Goal: Complete application form: Complete application form

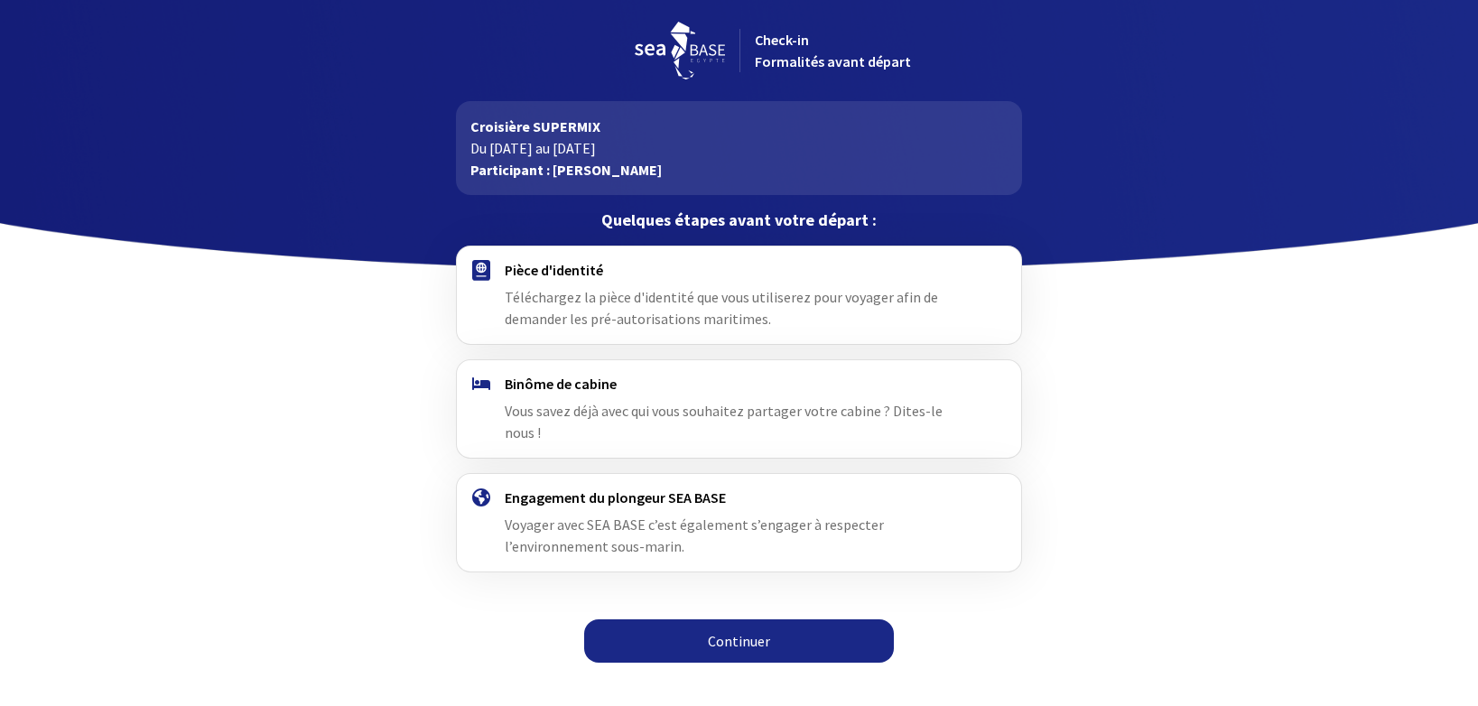
click at [661, 309] on div "Pièce d'identité Téléchargez la pièce d'identité que vous utiliserez pour voyag…" at bounding box center [739, 295] width 469 height 69
click at [729, 619] on link "Continuer" at bounding box center [739, 640] width 310 height 43
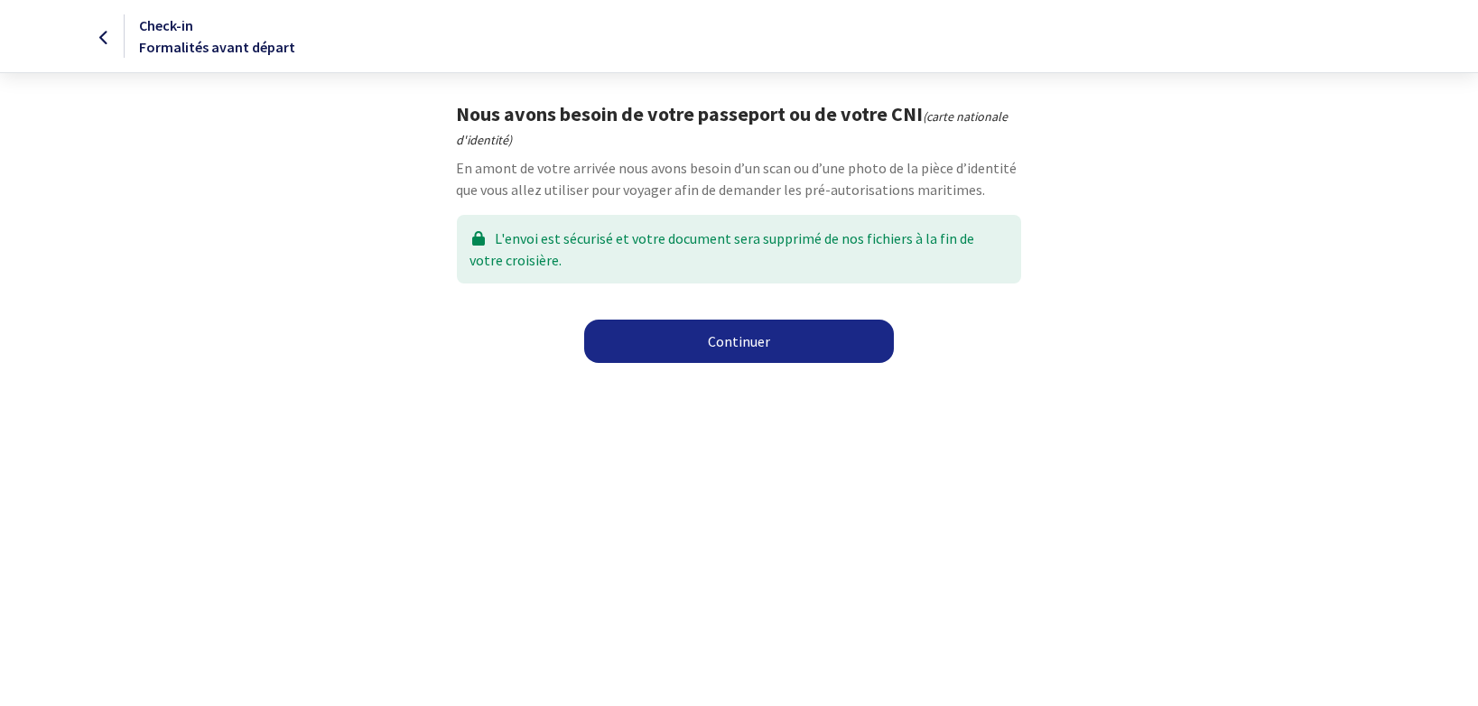
click at [722, 349] on link "Continuer" at bounding box center [739, 341] width 310 height 43
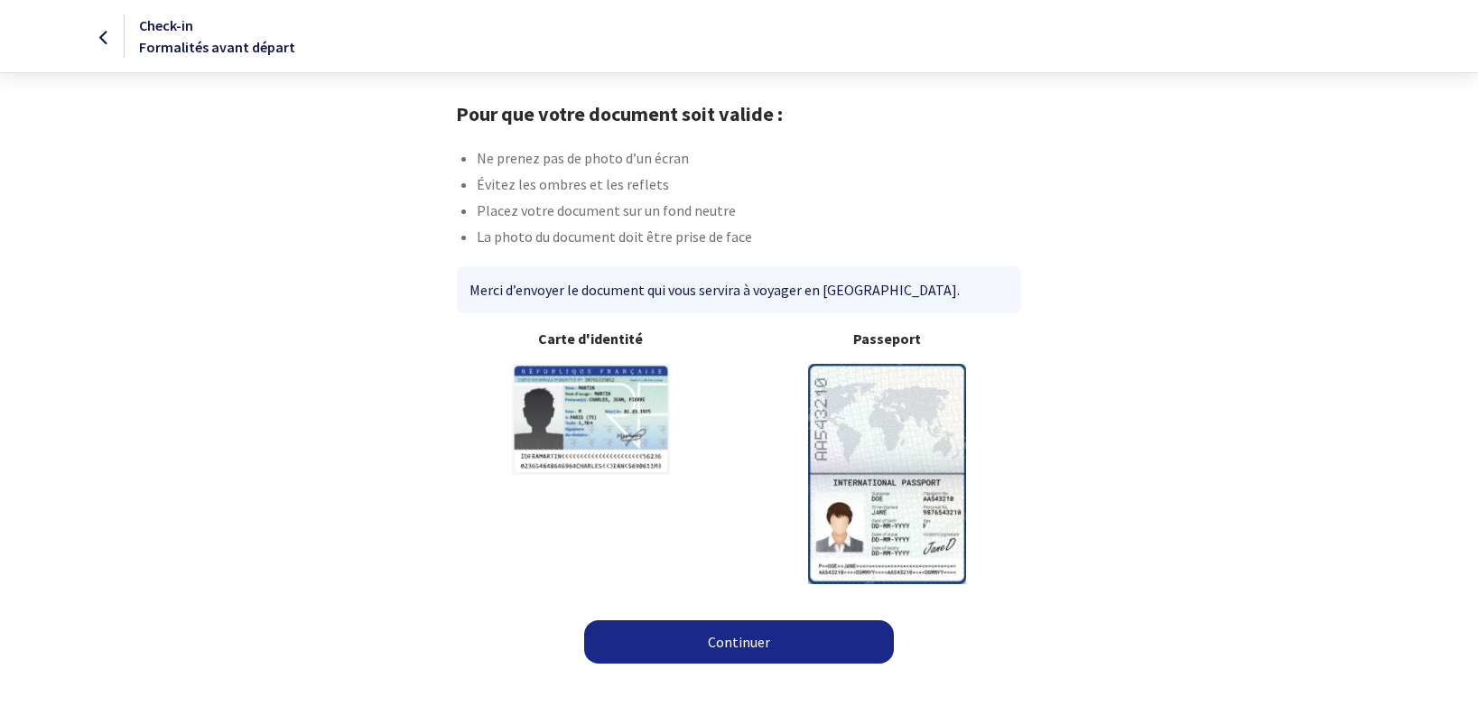
click at [863, 502] on img at bounding box center [887, 473] width 158 height 219
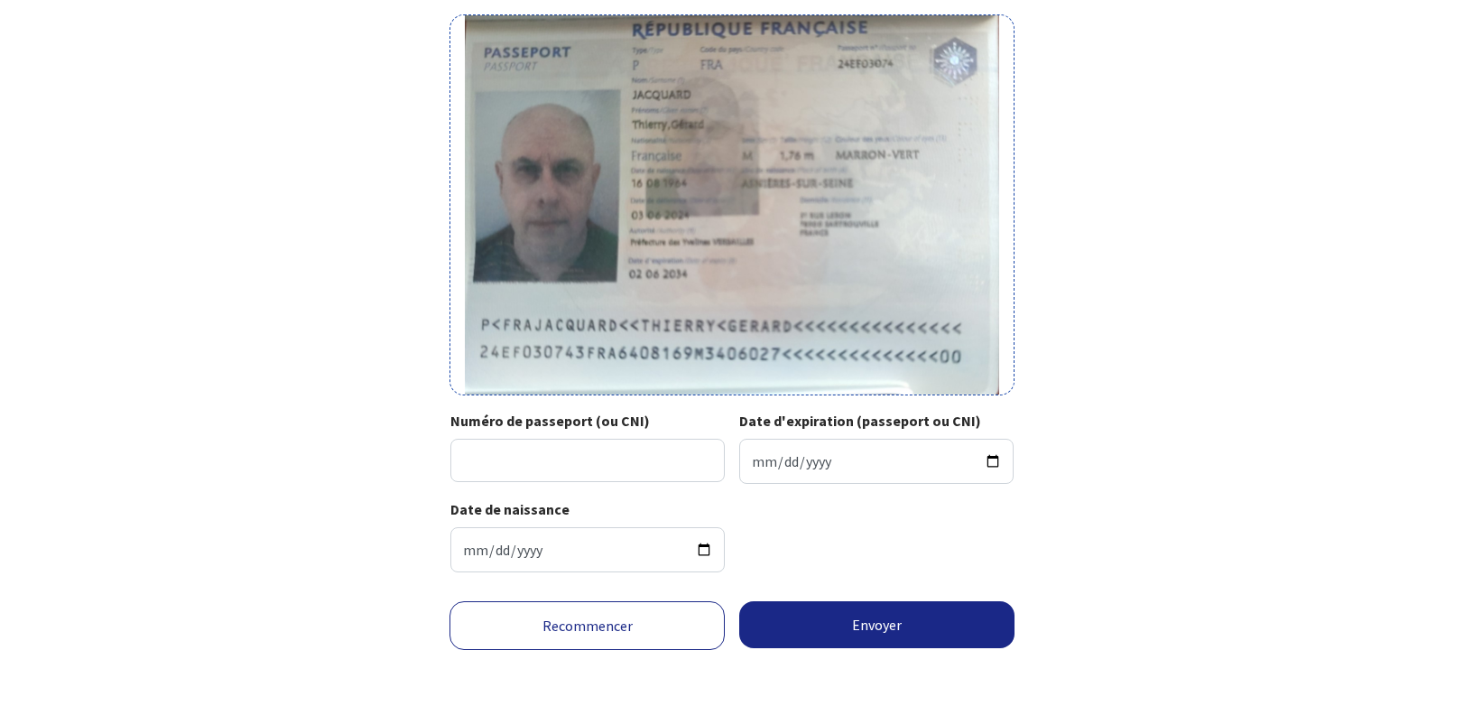
scroll to position [163, 0]
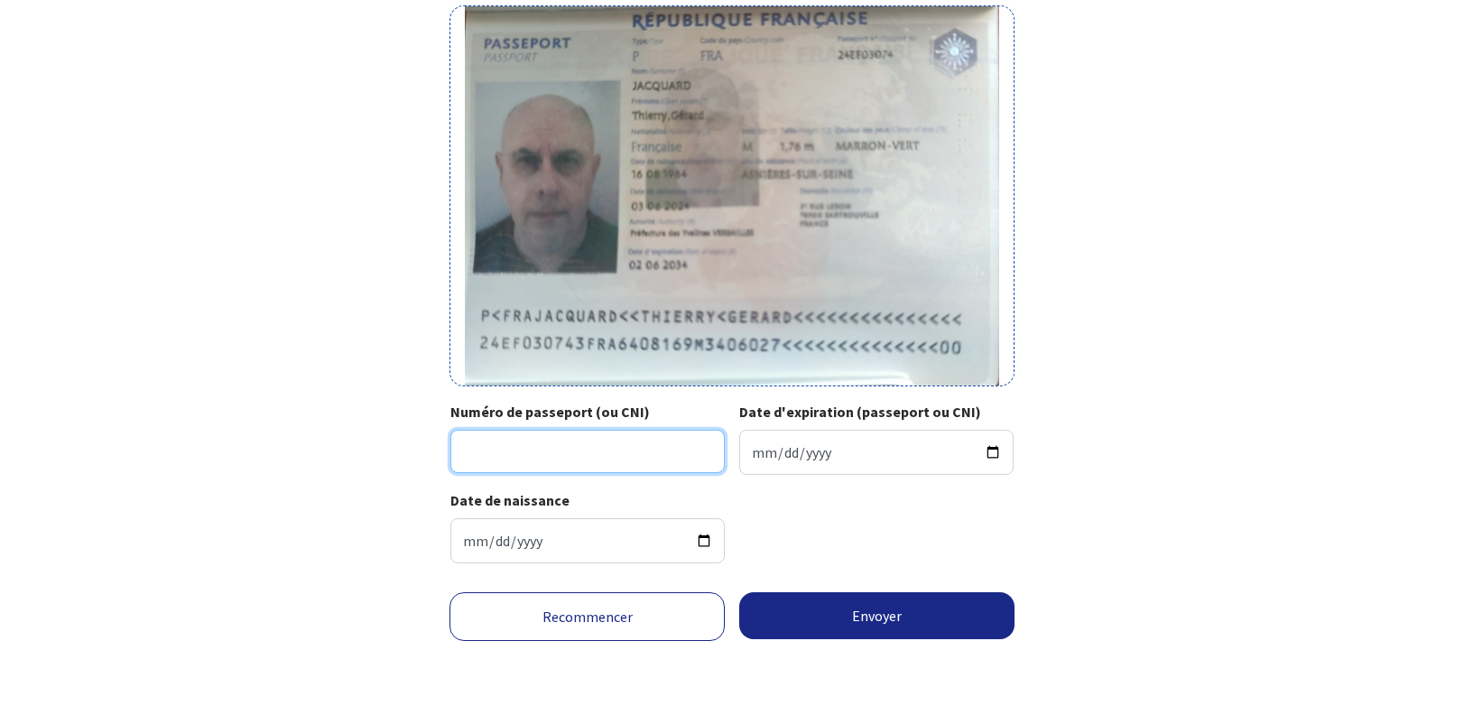
click at [560, 449] on input "Numéro de passeport (ou CNI)" at bounding box center [587, 451] width 274 height 43
type input "24EF03074"
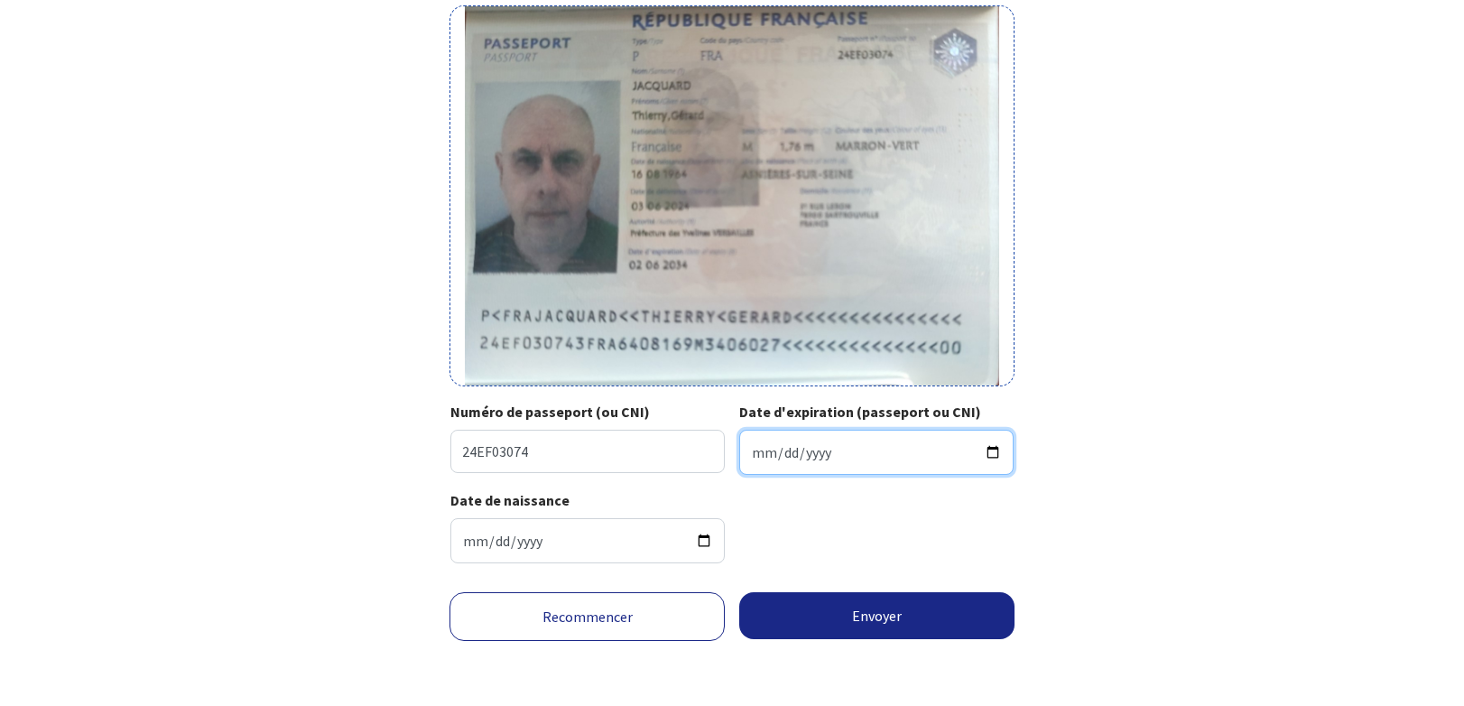
click at [805, 452] on input "Date d'expiration (passeport ou CNI)" at bounding box center [876, 452] width 274 height 45
click at [767, 451] on input "Date d'expiration (passeport ou CNI)" at bounding box center [876, 452] width 274 height 45
click at [755, 452] on input "Date d'expiration (passeport ou CNI)" at bounding box center [876, 452] width 274 height 45
type input "2034-06-02"
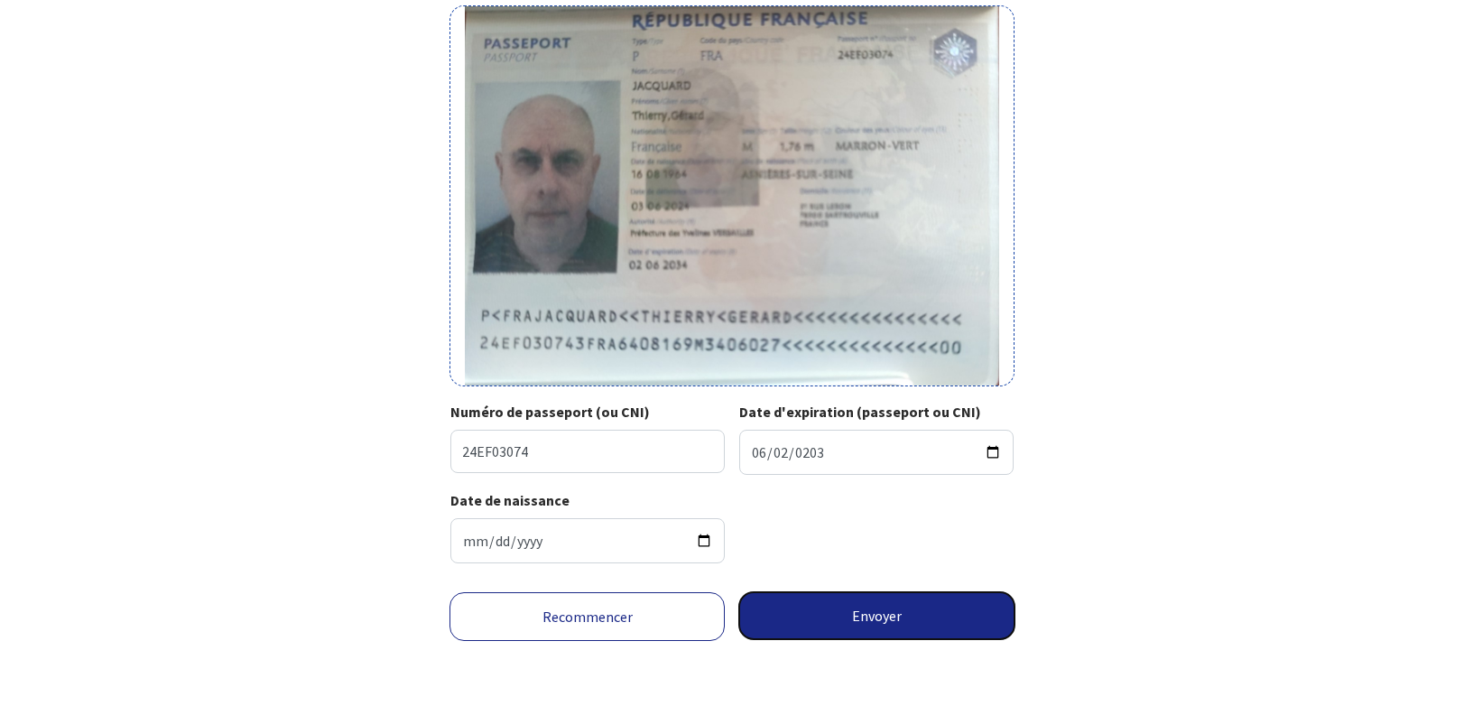
click at [864, 612] on button "Envoyer" at bounding box center [876, 615] width 275 height 47
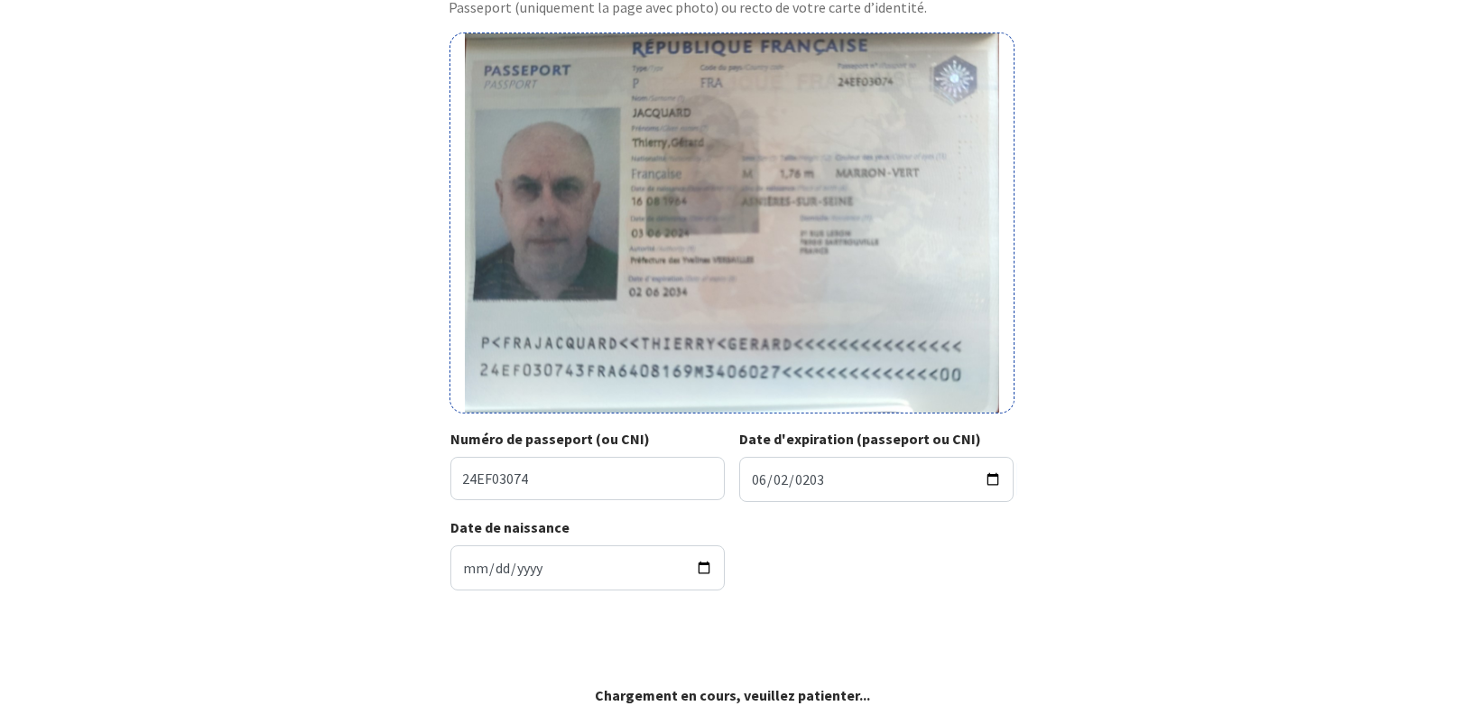
scroll to position [136, 0]
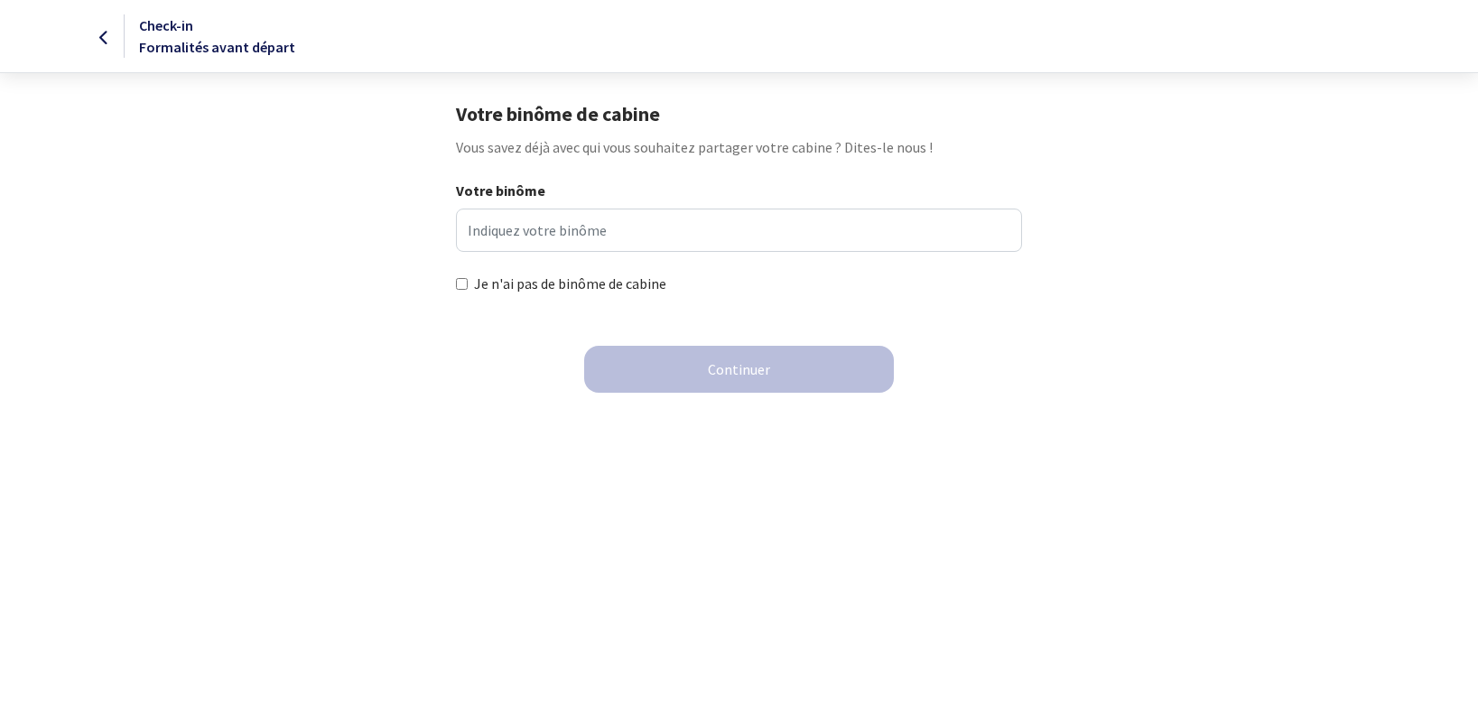
click at [462, 283] on input "Je n'ai pas de binôme de cabine" at bounding box center [462, 284] width 12 height 12
checkbox input "true"
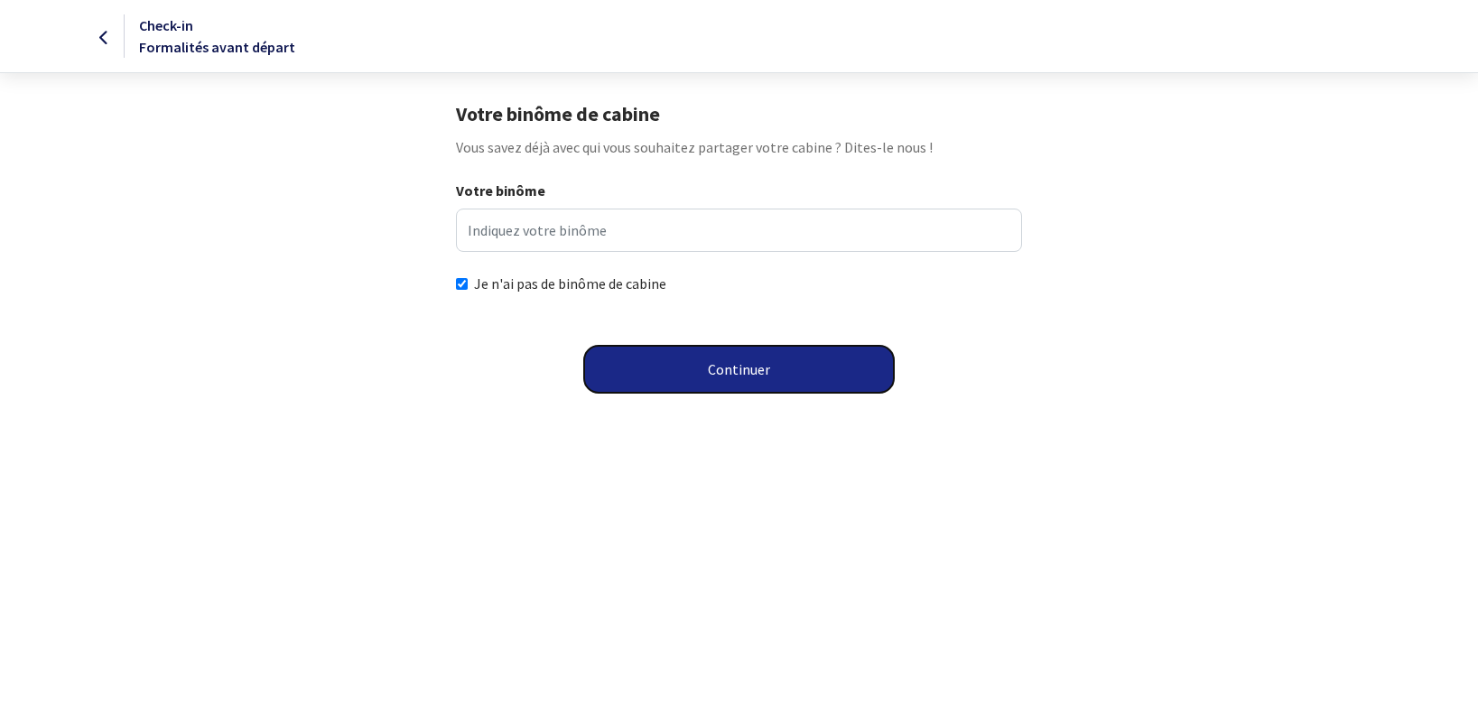
click at [736, 367] on button "Continuer" at bounding box center [739, 369] width 310 height 47
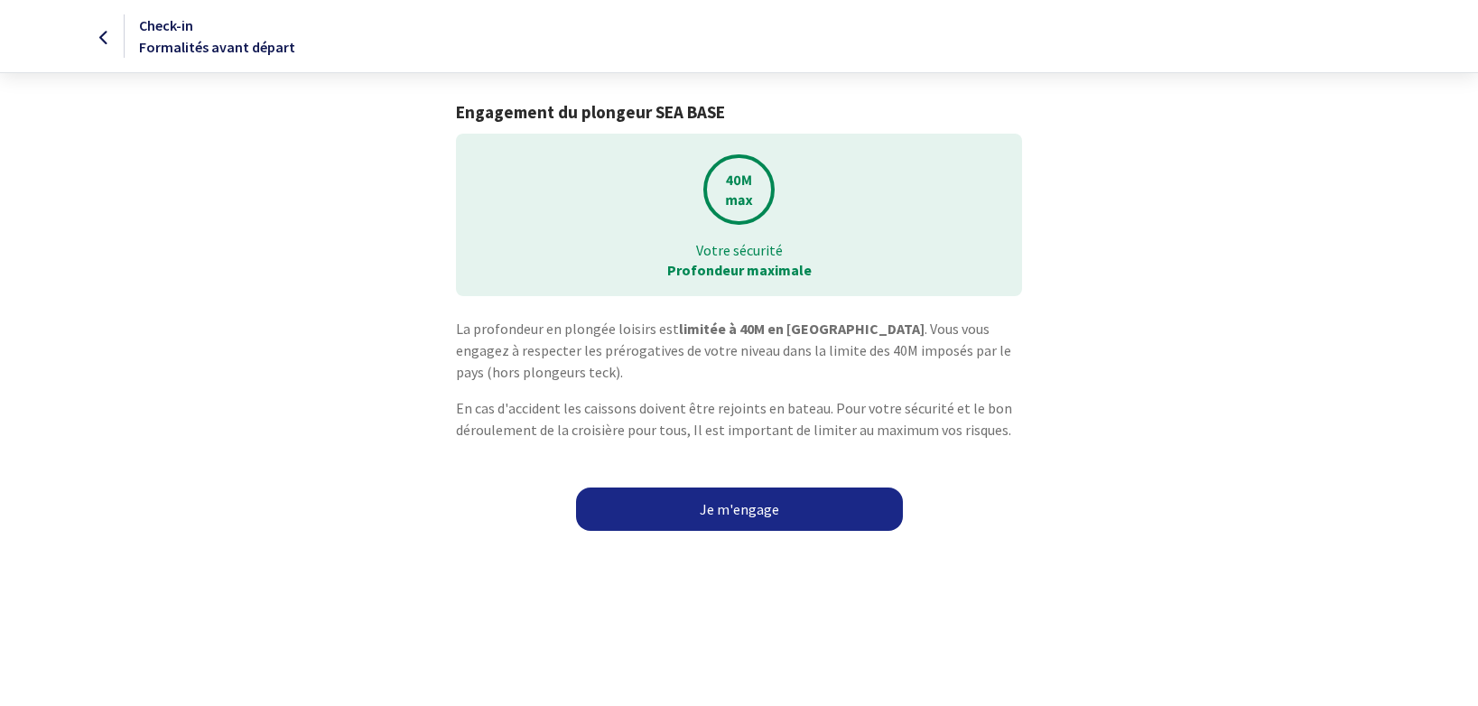
click at [739, 511] on link "Je m'engage" at bounding box center [739, 508] width 327 height 43
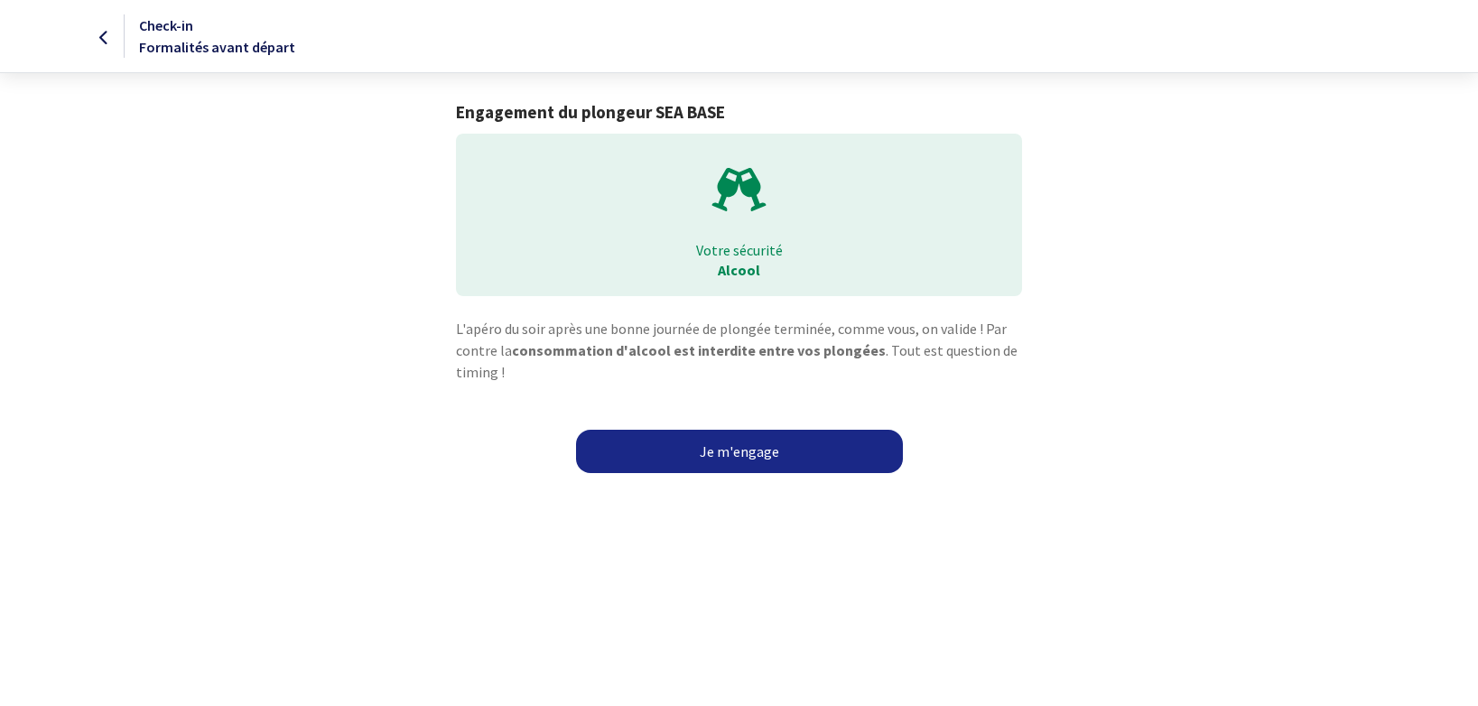
click at [729, 446] on link "Je m'engage" at bounding box center [739, 451] width 327 height 43
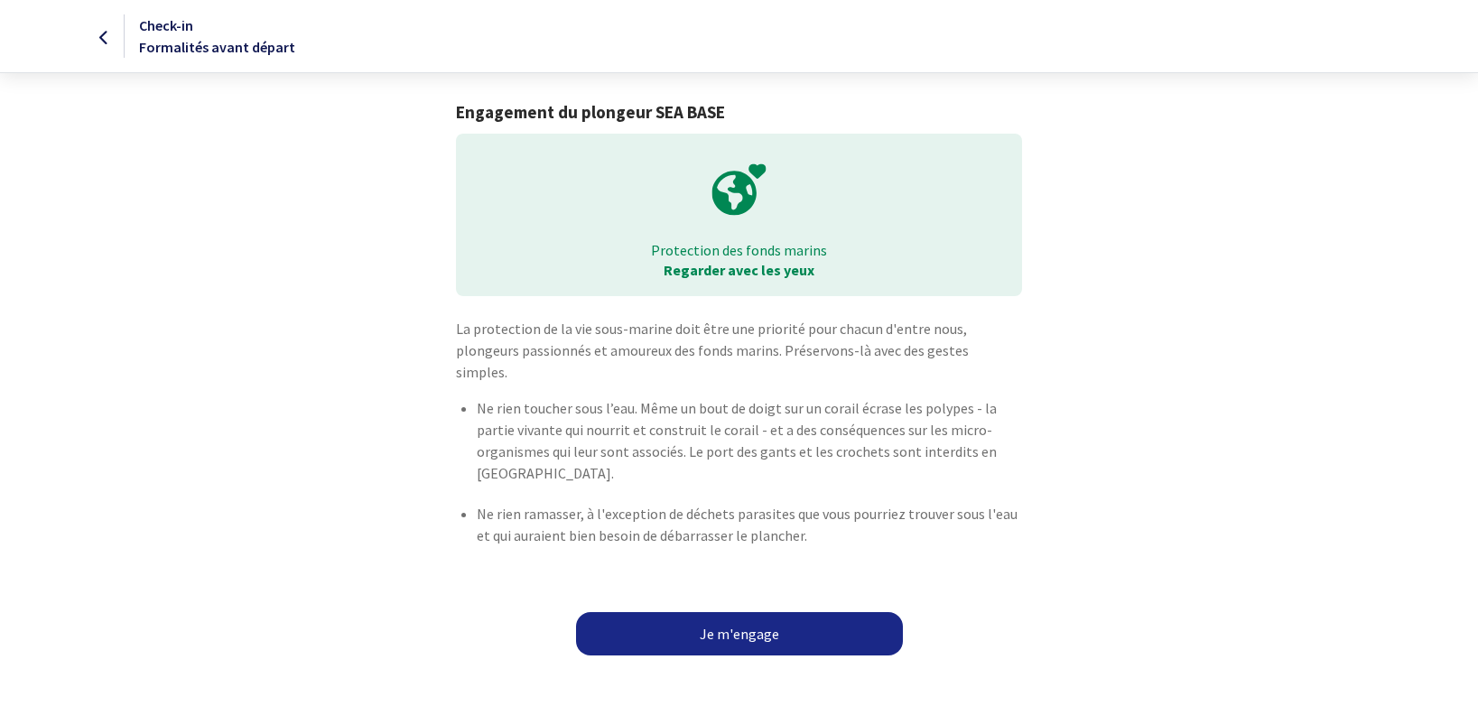
click at [739, 613] on link "Je m'engage" at bounding box center [739, 633] width 327 height 43
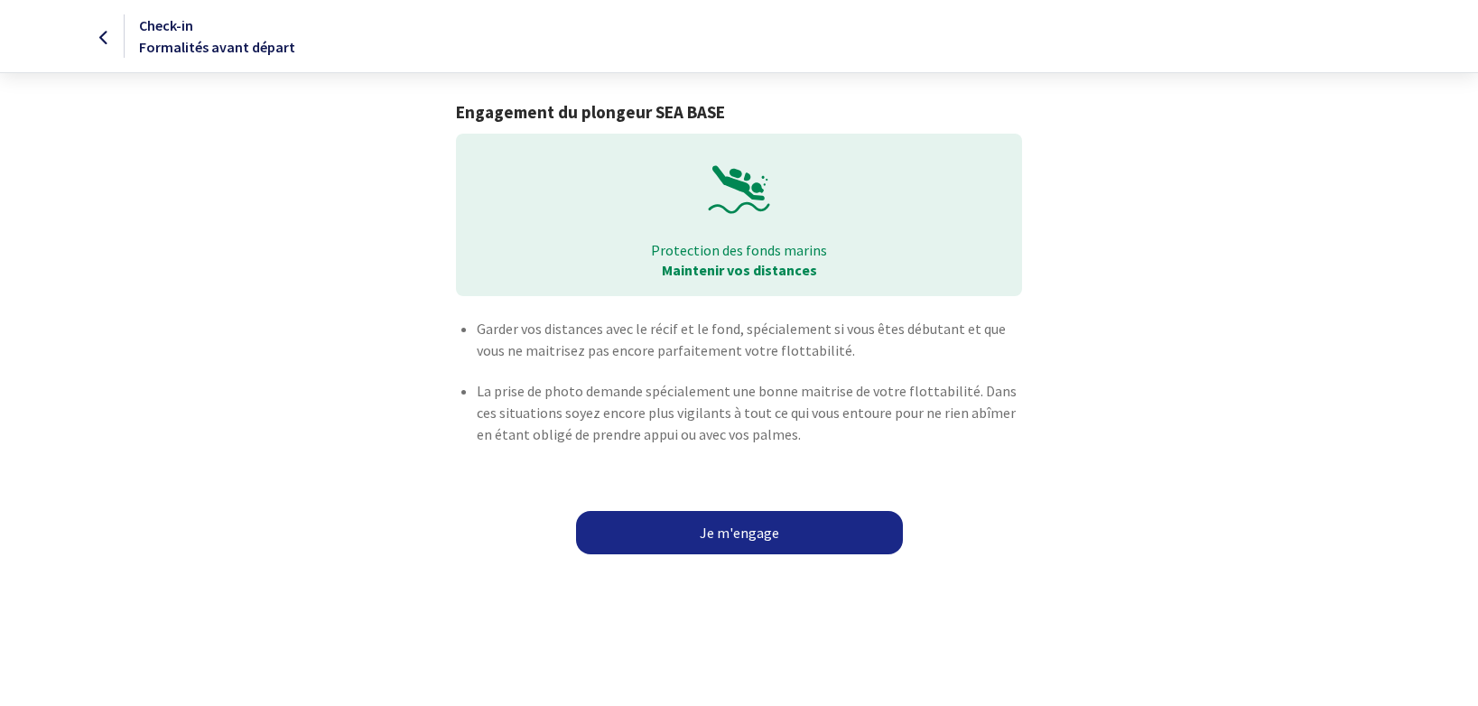
click at [736, 523] on link "Je m'engage" at bounding box center [739, 532] width 327 height 43
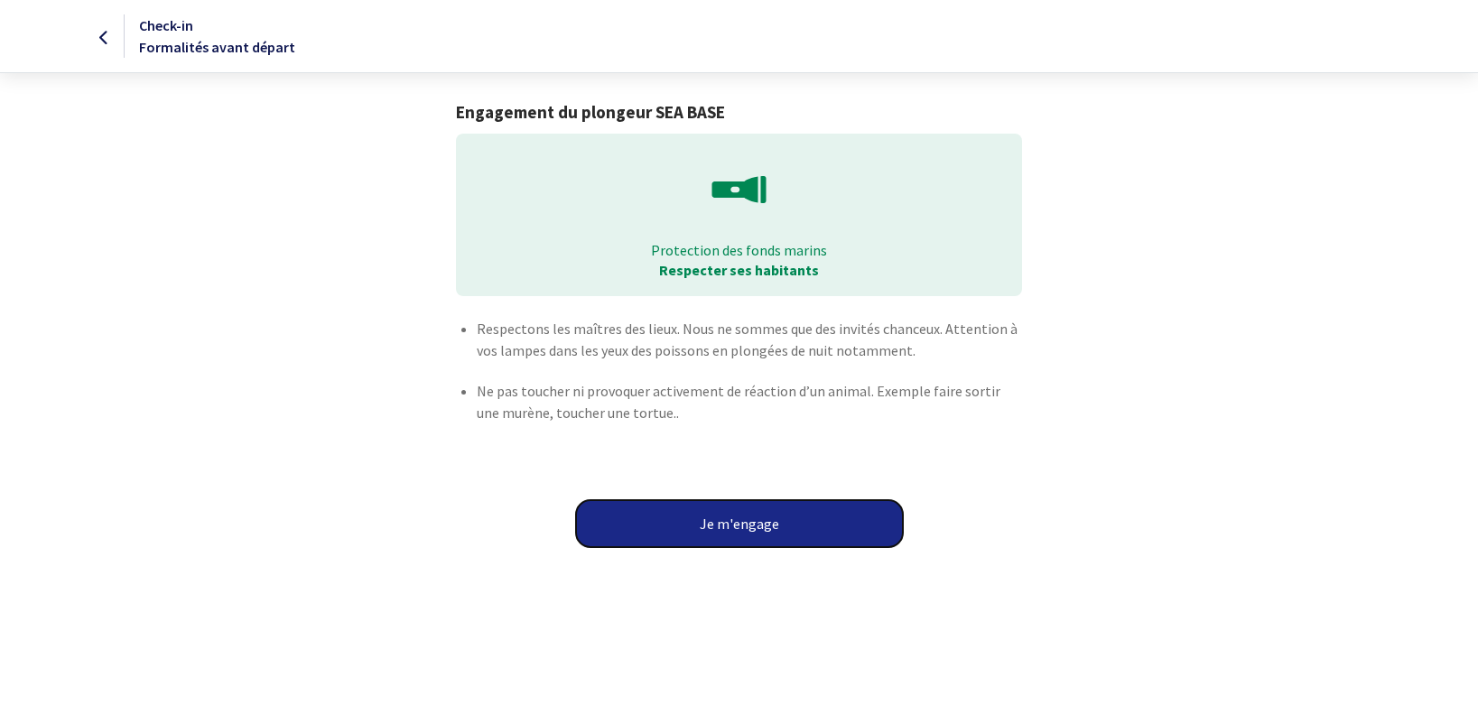
click at [736, 523] on button "Je m'engage" at bounding box center [739, 523] width 327 height 47
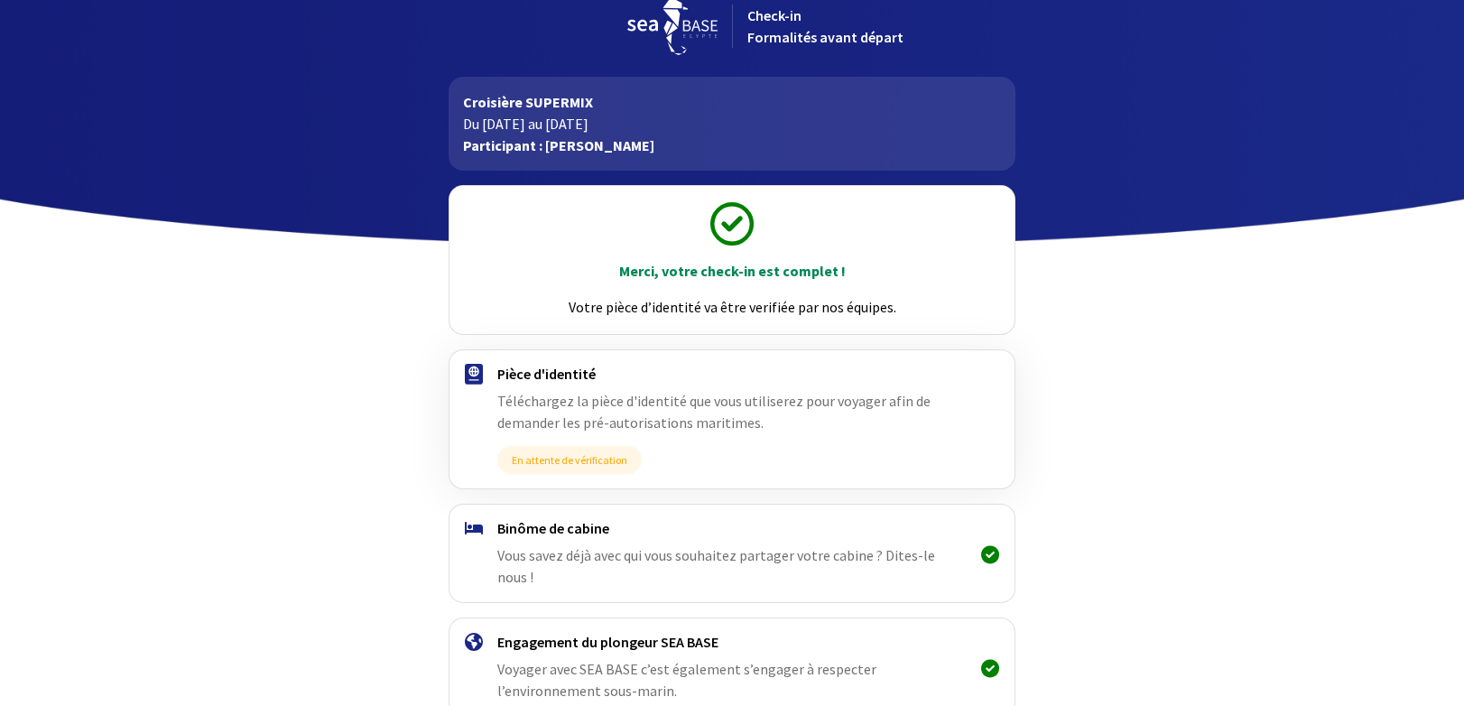
scroll to position [115, 0]
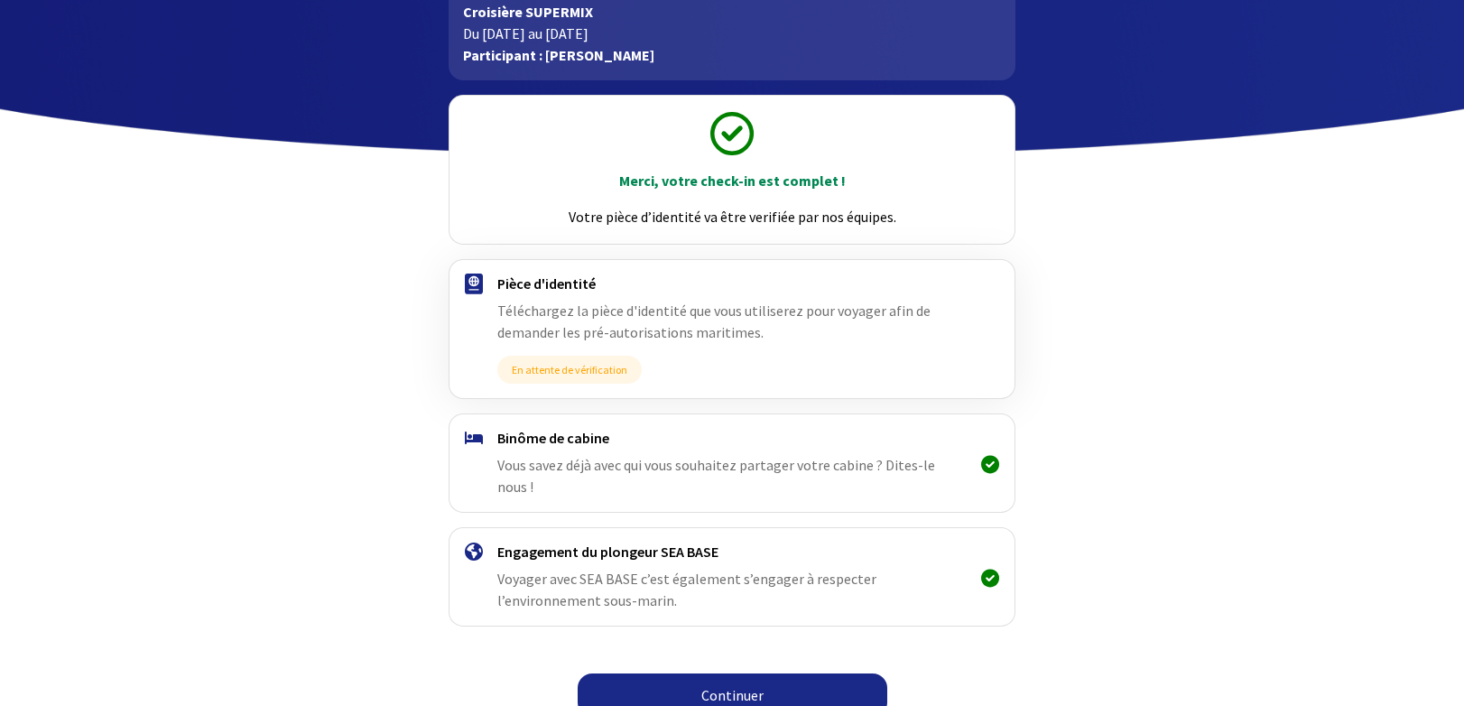
click at [720, 673] on link "Continuer" at bounding box center [733, 694] width 310 height 43
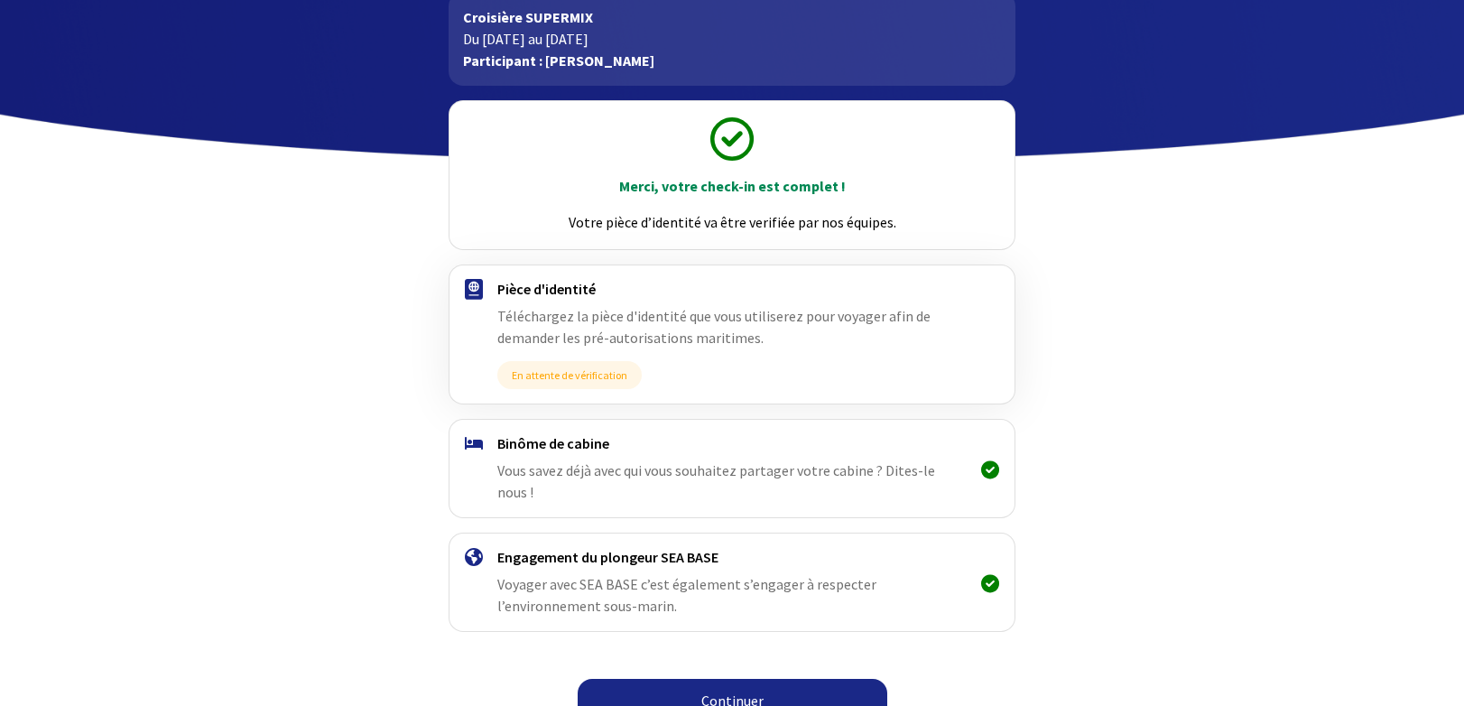
scroll to position [115, 0]
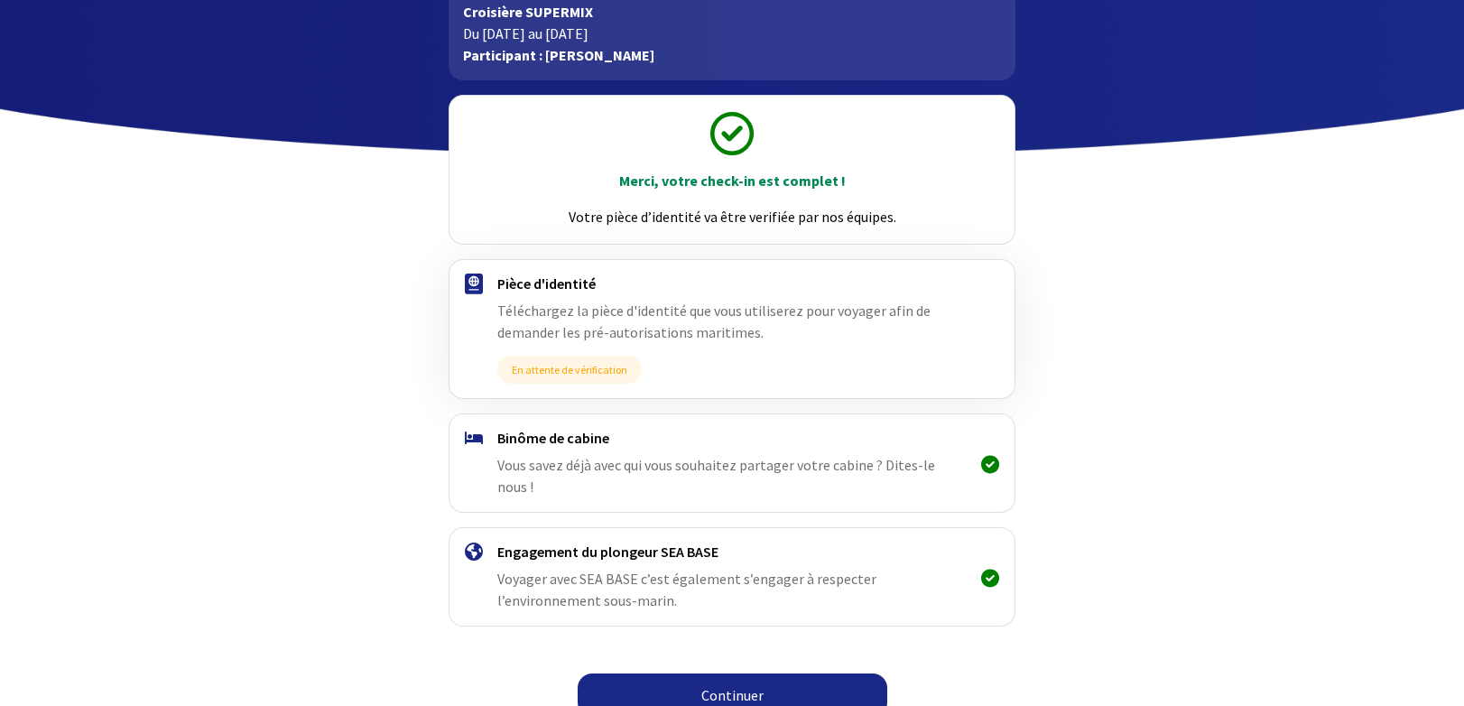
click at [733, 673] on link "Continuer" at bounding box center [733, 694] width 310 height 43
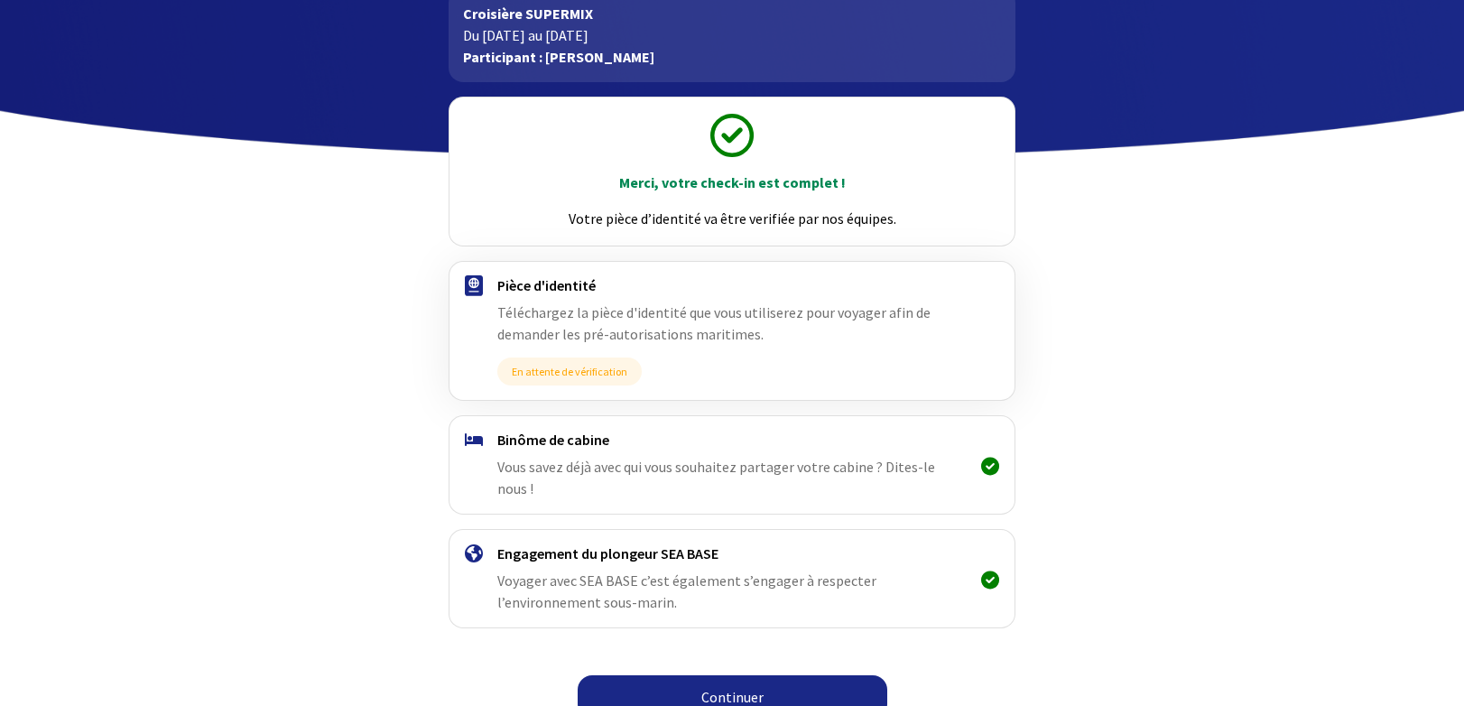
scroll to position [115, 0]
